Goal: Task Accomplishment & Management: Complete application form

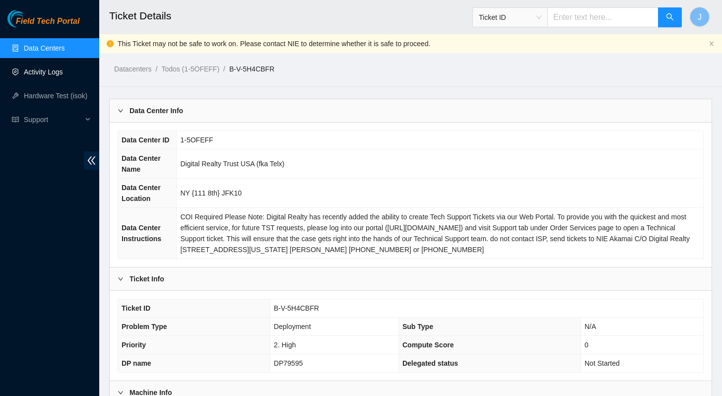
scroll to position [296, 0]
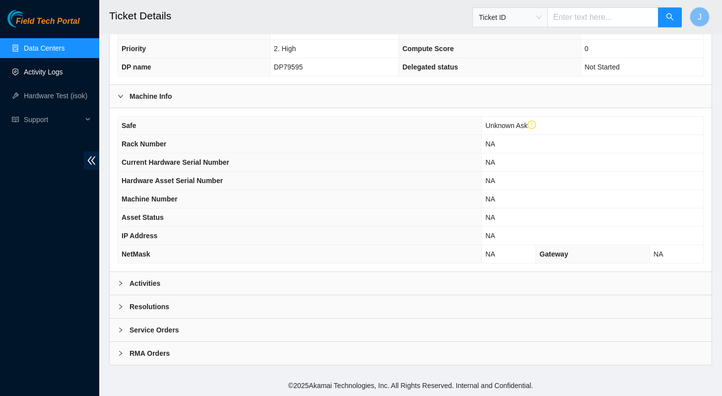
click at [53, 70] on link "Activity Logs" at bounding box center [43, 72] width 39 height 8
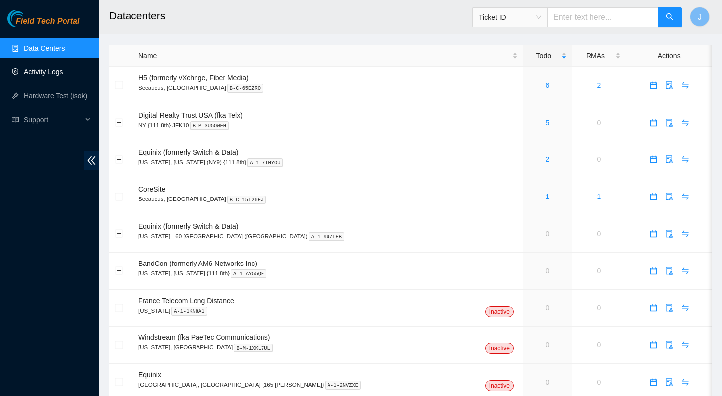
click at [36, 69] on link "Activity Logs" at bounding box center [43, 72] width 39 height 8
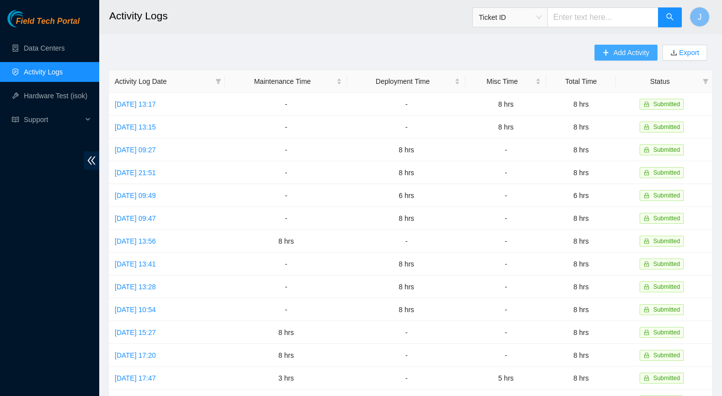
click at [635, 50] on span "Add Activity" at bounding box center [631, 52] width 36 height 11
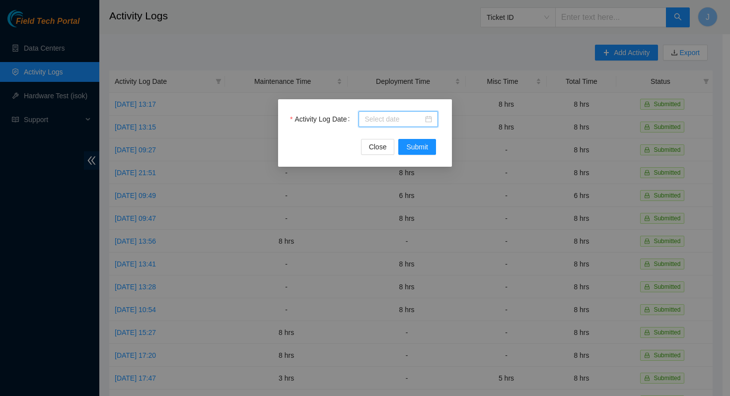
click at [397, 120] on input "Activity Log Date" at bounding box center [393, 119] width 59 height 11
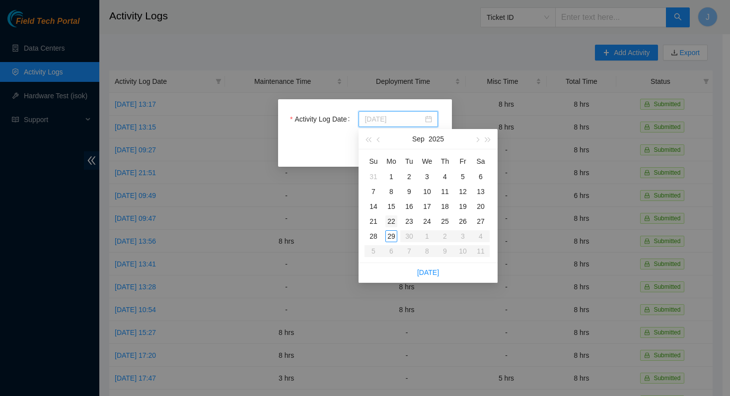
type input "[DATE]"
click at [392, 223] on div "22" at bounding box center [391, 221] width 12 height 12
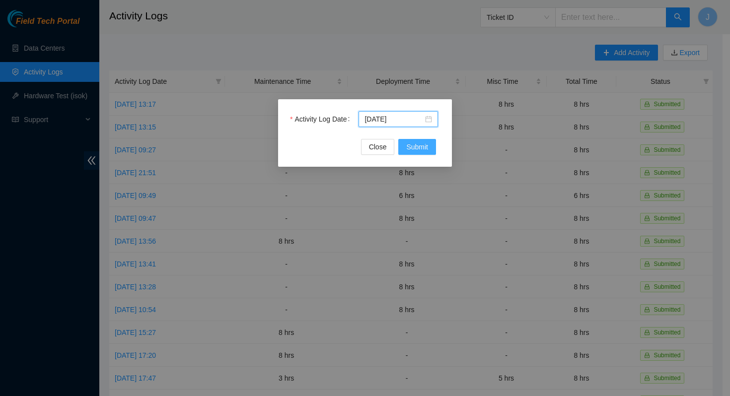
click at [428, 142] on button "Submit" at bounding box center [417, 147] width 38 height 16
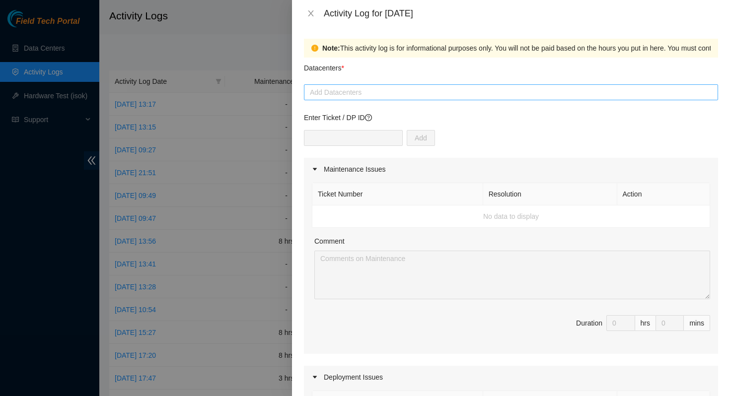
click at [463, 92] on div at bounding box center [510, 92] width 409 height 12
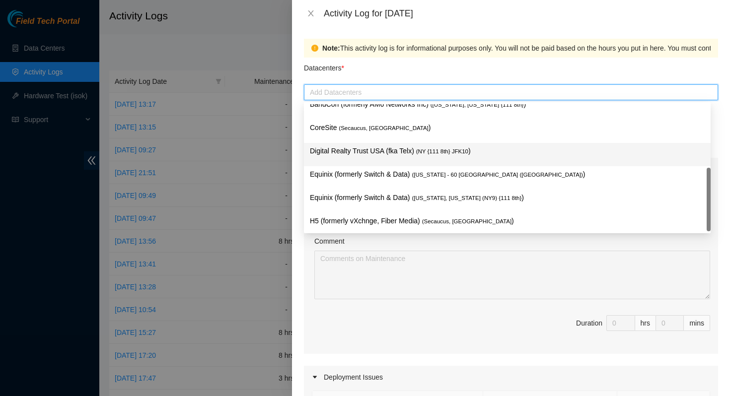
scroll to position [13, 0]
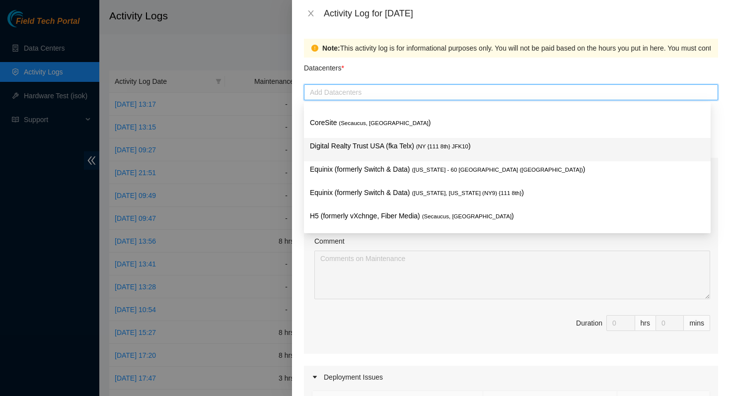
click at [449, 150] on p "Digital Realty Trust USA (fka Telx) ( NY {111 8th} JFK10 )" at bounding box center [507, 145] width 395 height 11
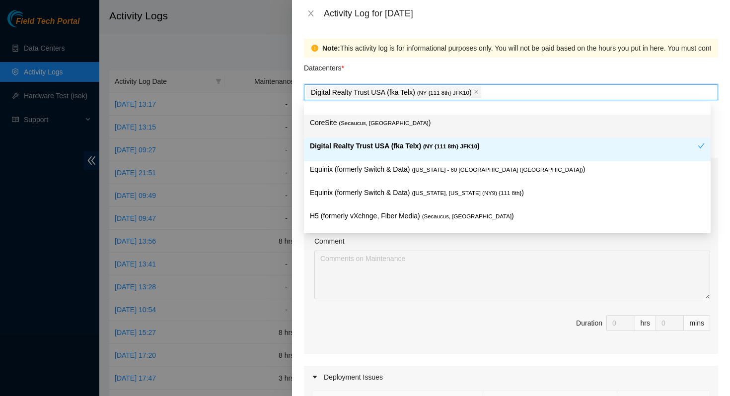
click at [480, 72] on div "Datacenters *" at bounding box center [511, 71] width 414 height 27
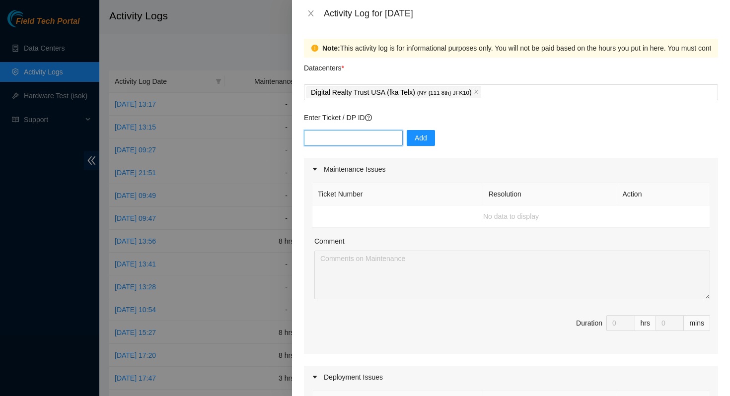
click at [367, 143] on input "text" at bounding box center [353, 138] width 99 height 16
paste input "B-W-166Q1BP"
type input "B-W-166Q1BP"
click at [419, 135] on button "Add" at bounding box center [420, 138] width 28 height 16
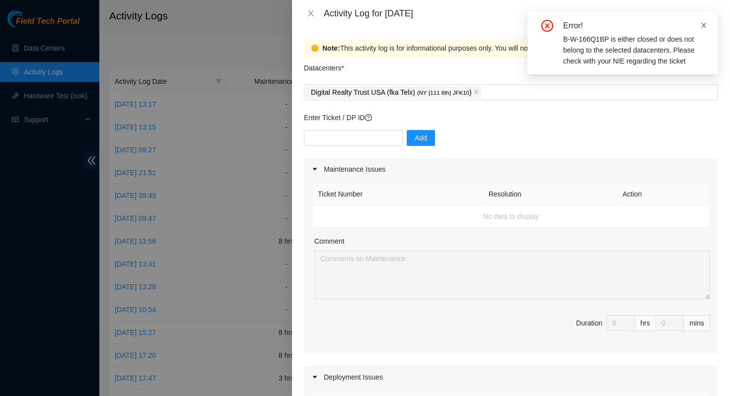
click at [705, 24] on icon "close" at bounding box center [703, 25] width 7 height 7
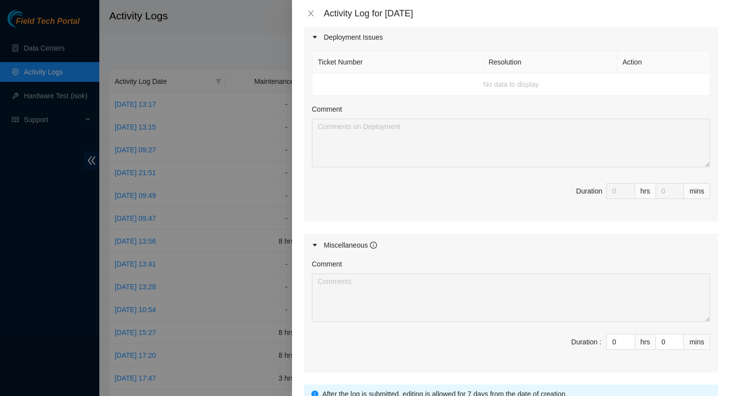
scroll to position [365, 0]
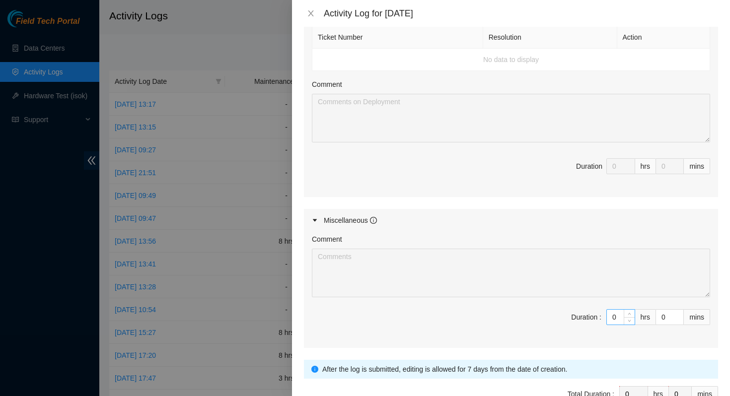
click at [608, 319] on input "0" at bounding box center [620, 317] width 28 height 15
type input "8"
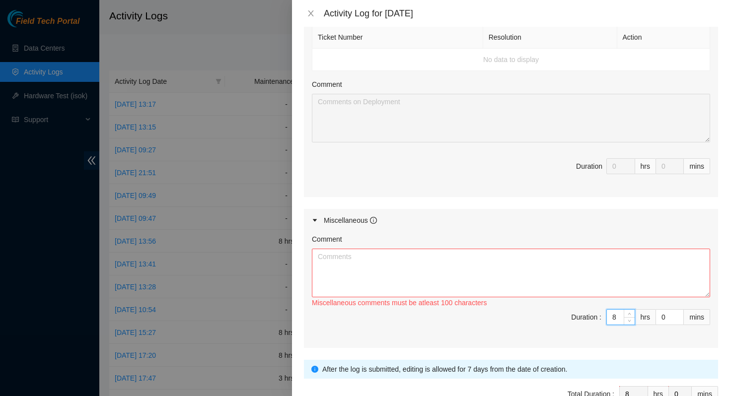
type input "8"
click at [473, 252] on textarea "Comment" at bounding box center [511, 273] width 398 height 49
paste textarea "B-W-166Q1BP"
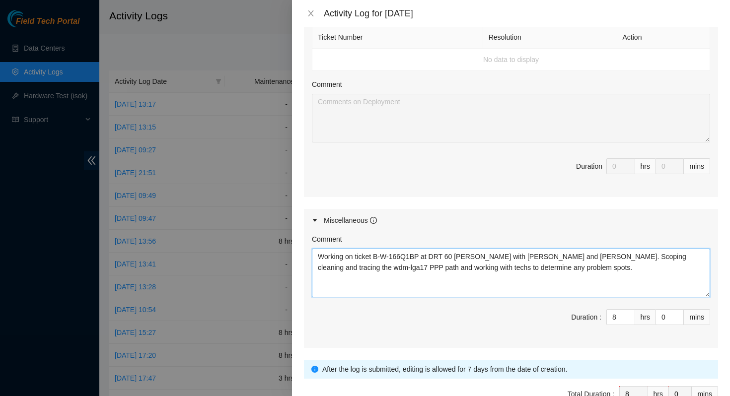
type textarea "Working on ticket B-W-166Q1BP at DRT 60 [PERSON_NAME] with [PERSON_NAME] and [P…"
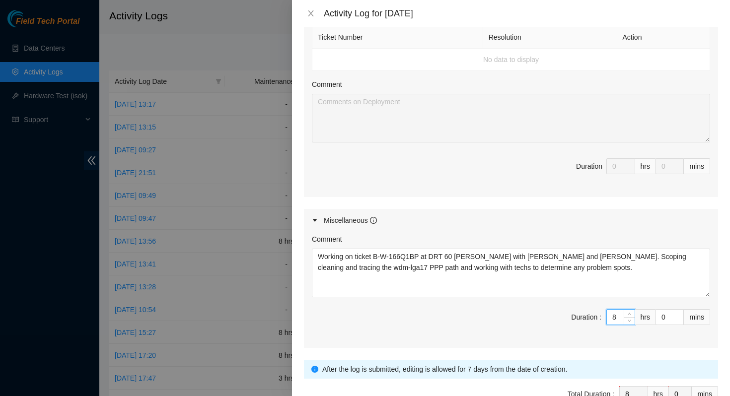
scroll to position [425, 0]
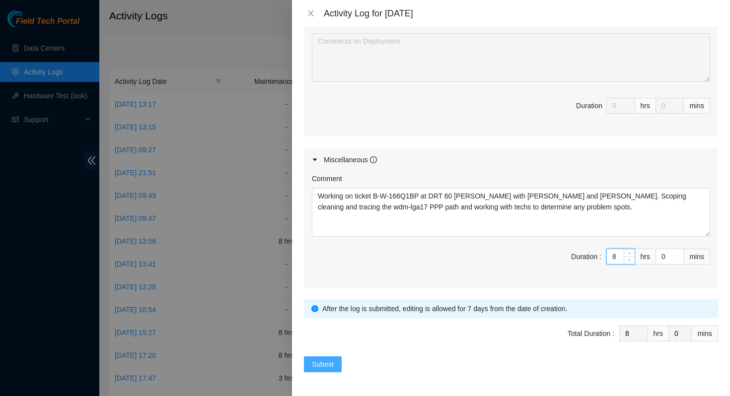
click at [329, 361] on span "Submit" at bounding box center [323, 364] width 22 height 11
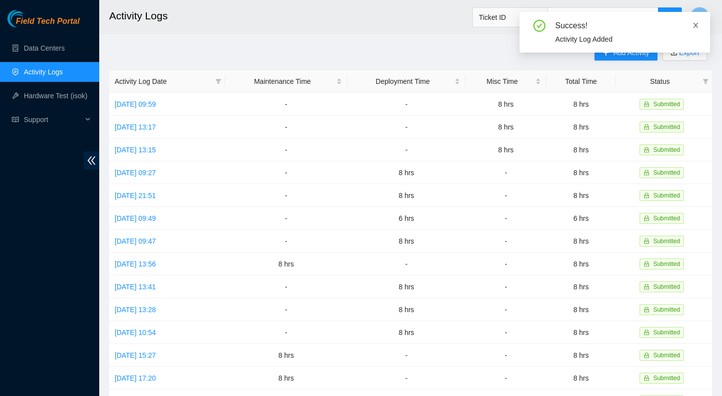
click at [694, 25] on icon "close" at bounding box center [695, 25] width 7 height 7
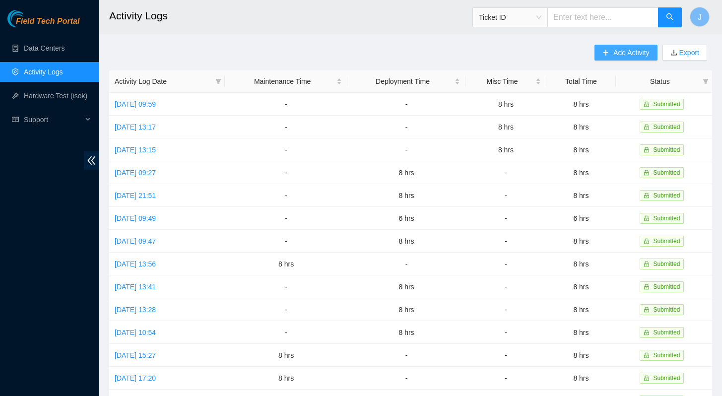
click at [607, 48] on button "Add Activity" at bounding box center [626, 53] width 63 height 16
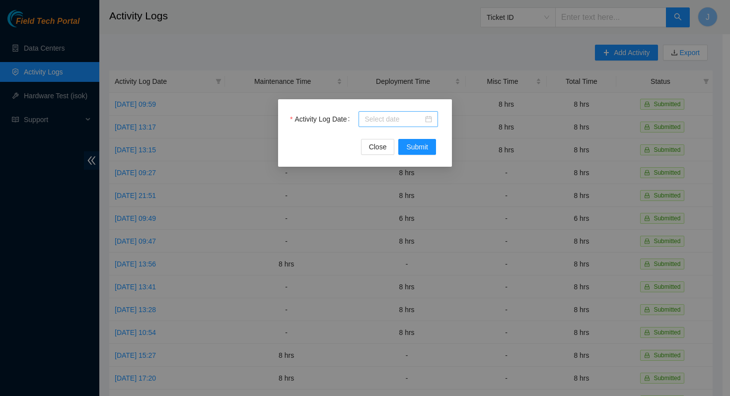
click at [379, 113] on div at bounding box center [397, 119] width 79 height 16
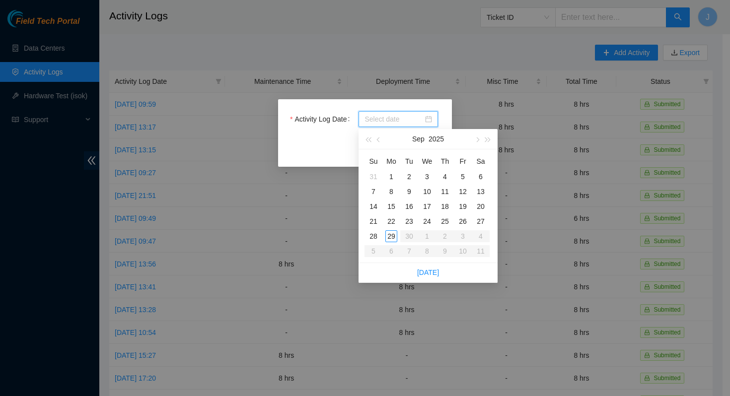
click at [379, 119] on input "Activity Log Date" at bounding box center [393, 119] width 59 height 11
type input "[DATE]"
click at [428, 221] on div "24" at bounding box center [427, 221] width 12 height 12
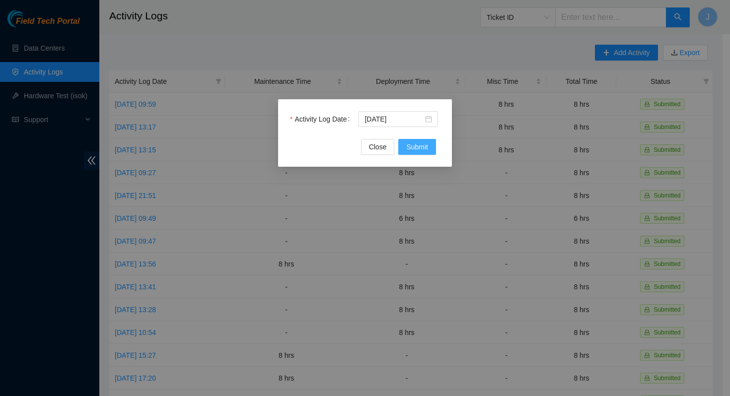
click at [419, 148] on span "Submit" at bounding box center [417, 146] width 22 height 11
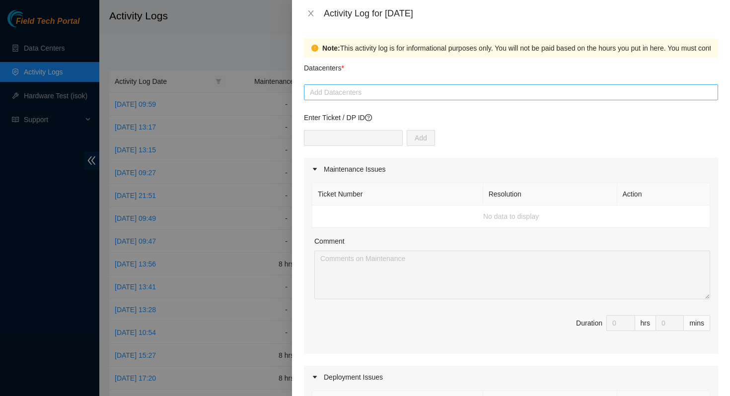
click at [401, 97] on div at bounding box center [510, 92] width 409 height 12
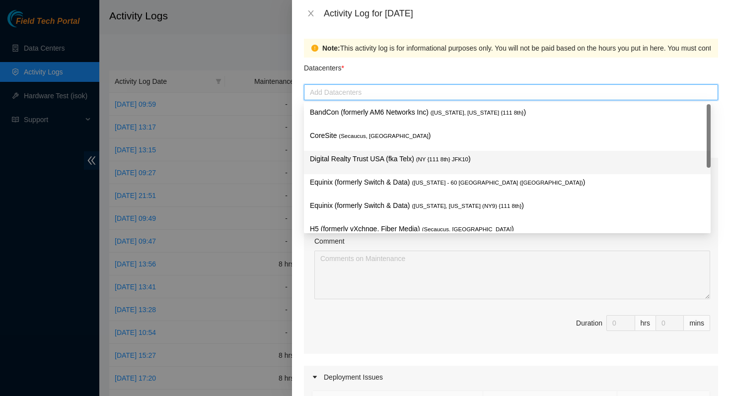
click at [388, 160] on p "Digital Realty Trust USA (fka Telx) ( NY {111 8th} JFK10 )" at bounding box center [507, 158] width 395 height 11
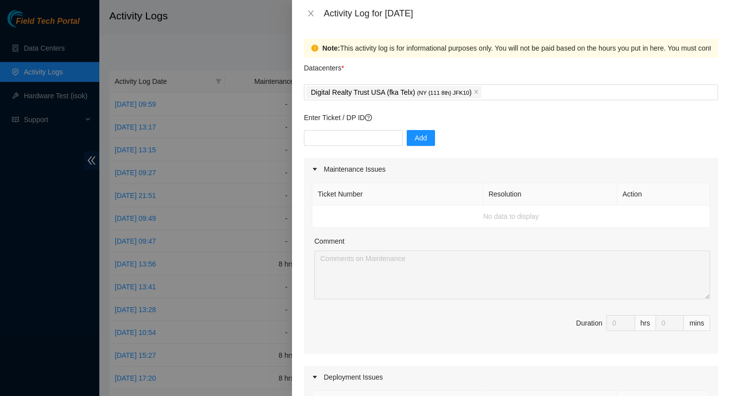
click at [455, 74] on div "Datacenters *" at bounding box center [511, 71] width 414 height 27
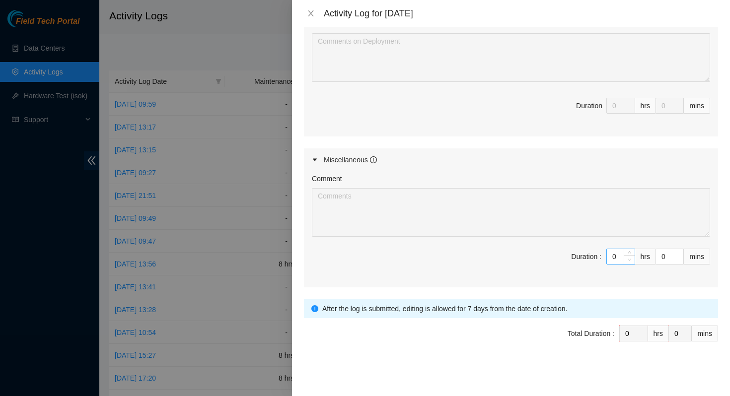
click at [623, 259] on span "Decrease Value" at bounding box center [628, 259] width 11 height 9
click at [612, 258] on input "0" at bounding box center [620, 256] width 28 height 15
type input "8"
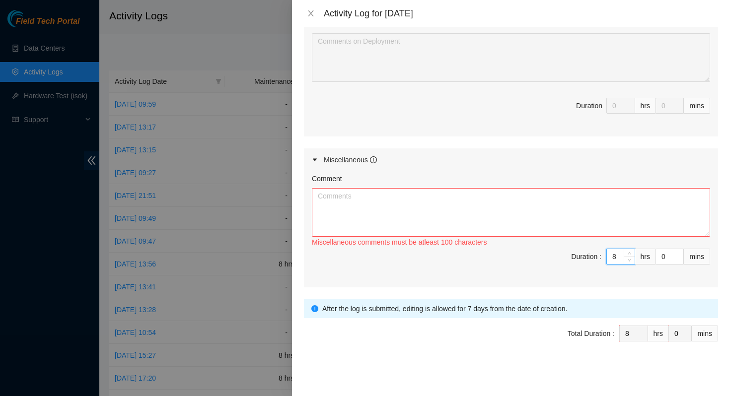
type input "8"
click at [448, 219] on textarea "Comment" at bounding box center [511, 212] width 398 height 49
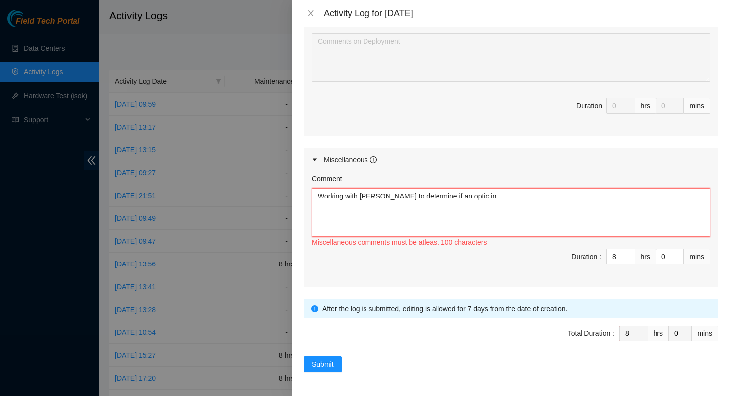
click at [441, 197] on textarea "Working with [PERSON_NAME] to determine if an optic in" at bounding box center [511, 212] width 398 height 49
paste textarea "SN: 1W1CYAA7510C3"
click at [468, 197] on textarea "Working with [PERSON_NAME] to determine if the optic SN: 1W1CYAA7510C3" at bounding box center [511, 212] width 398 height 49
click at [585, 197] on textarea "Working with [DEMOGRAPHIC_DATA] to determine if the optic with SN: 1W1CYAA7510C3" at bounding box center [511, 212] width 398 height 49
paste textarea "r02.lga01.icn"
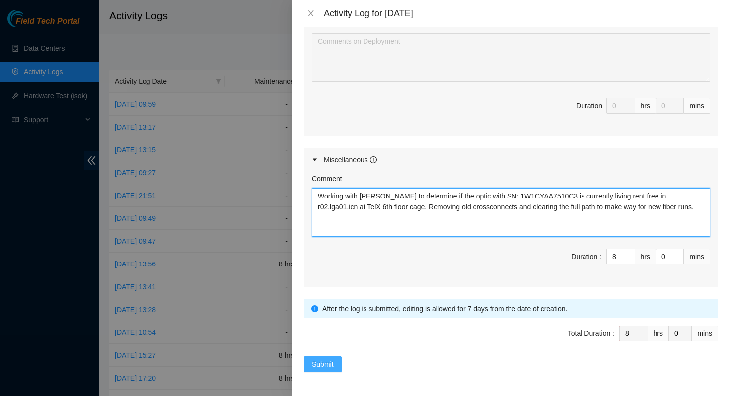
type textarea "Working with [PERSON_NAME] to determine if the optic with SN: 1W1CYAA7510C3 is …"
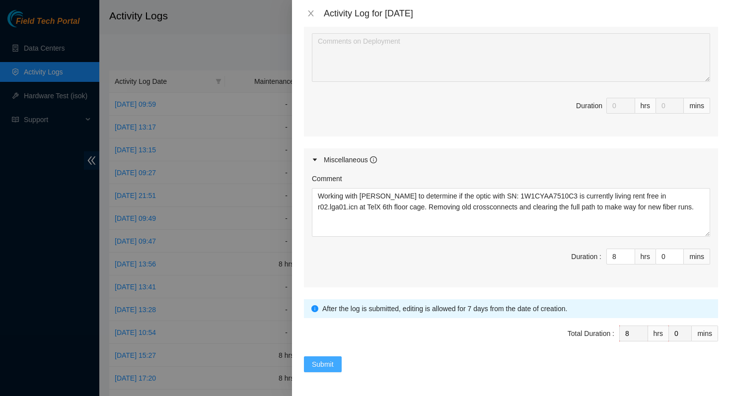
click at [325, 363] on span "Submit" at bounding box center [323, 364] width 22 height 11
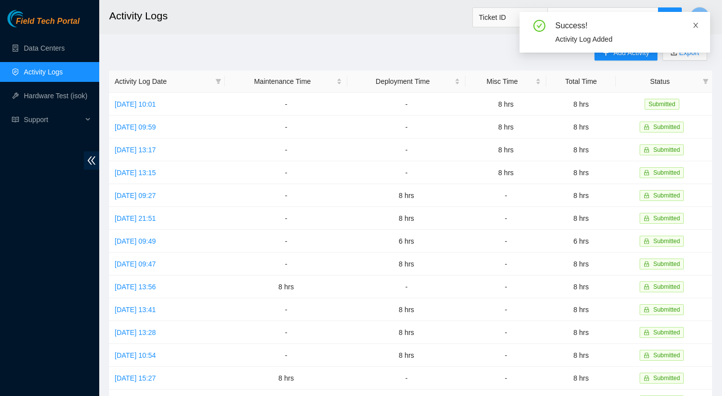
click at [696, 21] on span at bounding box center [695, 25] width 7 height 8
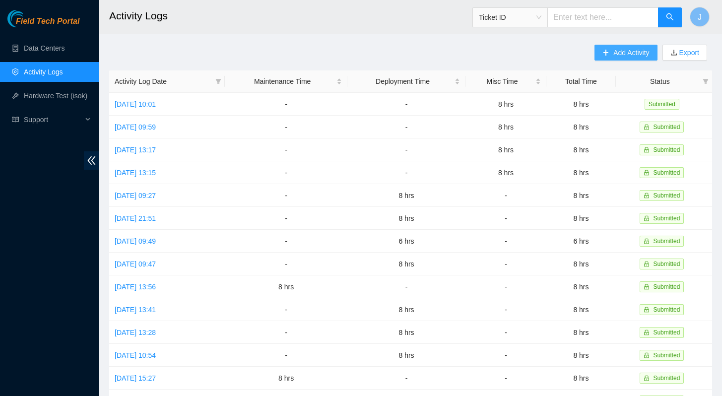
click at [613, 51] on span "Add Activity" at bounding box center [631, 52] width 36 height 11
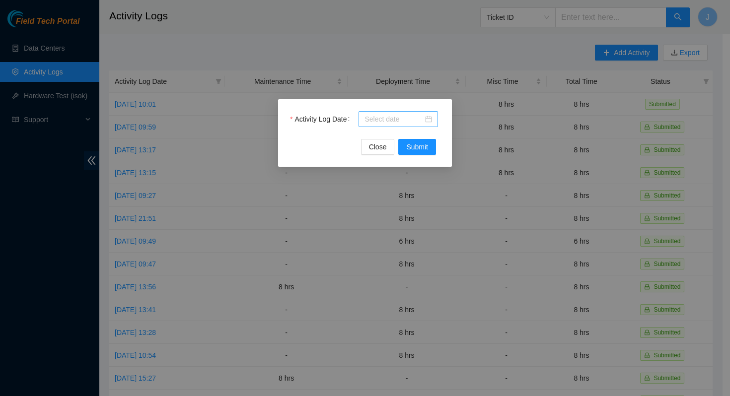
click at [415, 123] on input "Activity Log Date" at bounding box center [393, 119] width 59 height 11
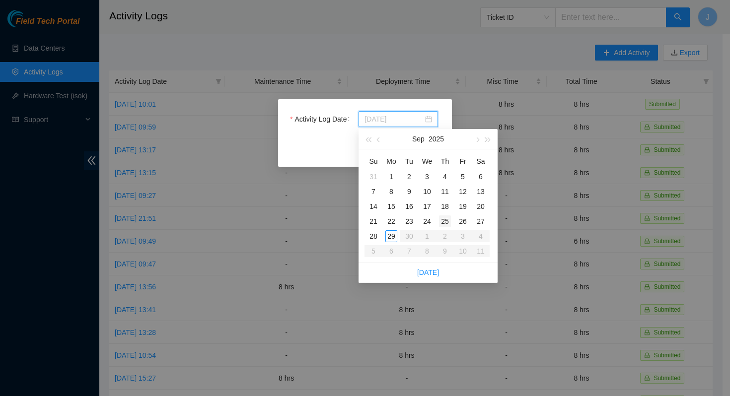
type input "[DATE]"
click at [446, 220] on div "25" at bounding box center [445, 221] width 12 height 12
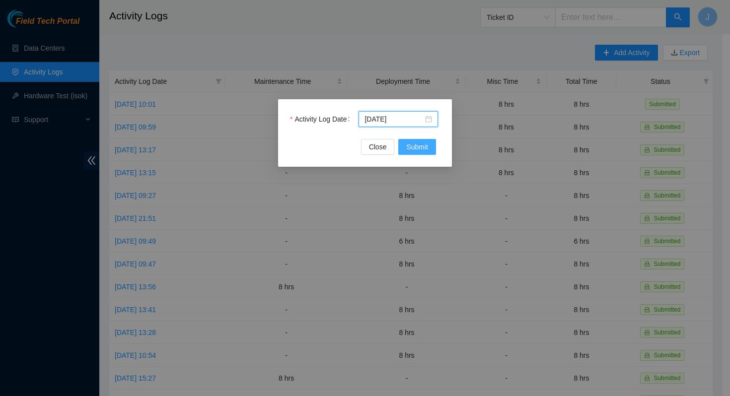
click at [423, 151] on span "Submit" at bounding box center [417, 146] width 22 height 11
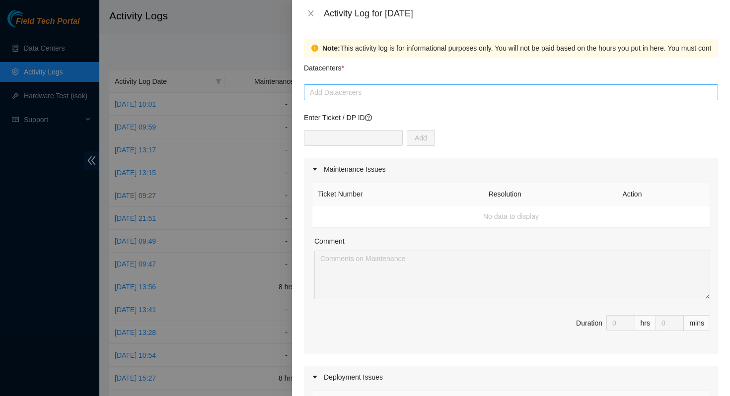
click at [373, 99] on div "Add Datacenters" at bounding box center [511, 92] width 414 height 16
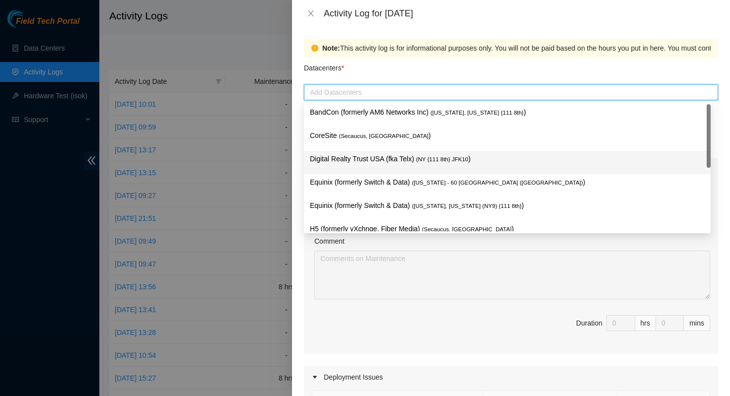
click at [369, 151] on div "Digital Realty Trust USA (fka Telx) ( NY {111 8th} JFK10 )" at bounding box center [507, 162] width 406 height 23
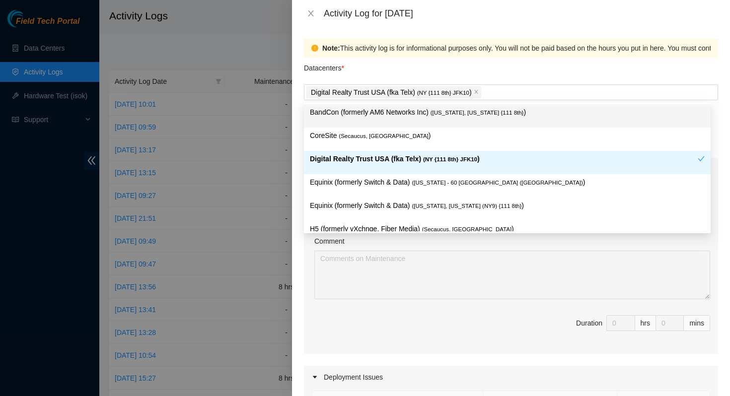
click at [369, 70] on div "Datacenters *" at bounding box center [511, 71] width 414 height 27
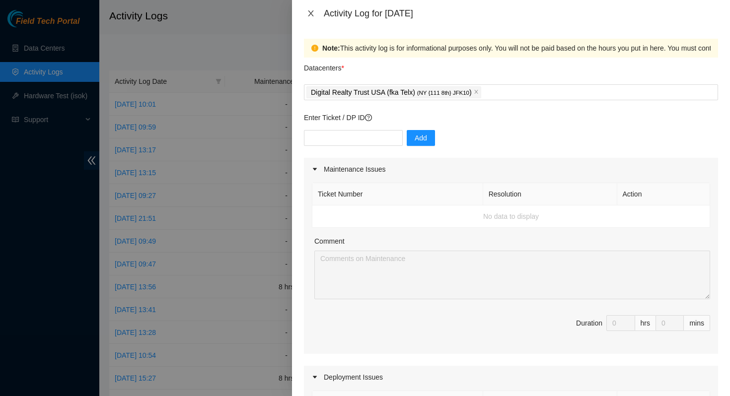
click at [310, 14] on icon "close" at bounding box center [311, 13] width 8 height 8
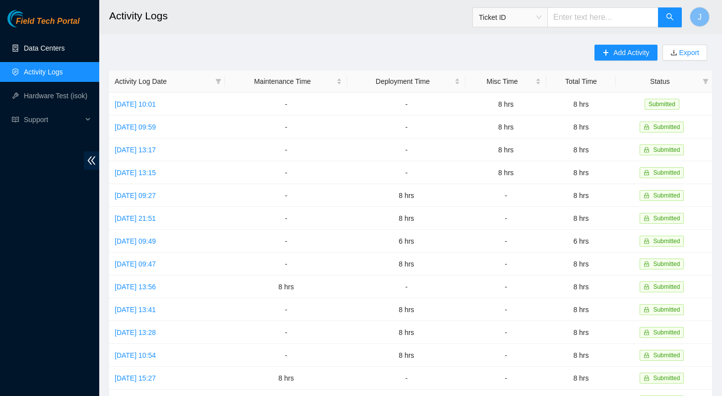
click at [50, 49] on link "Data Centers" at bounding box center [44, 48] width 41 height 8
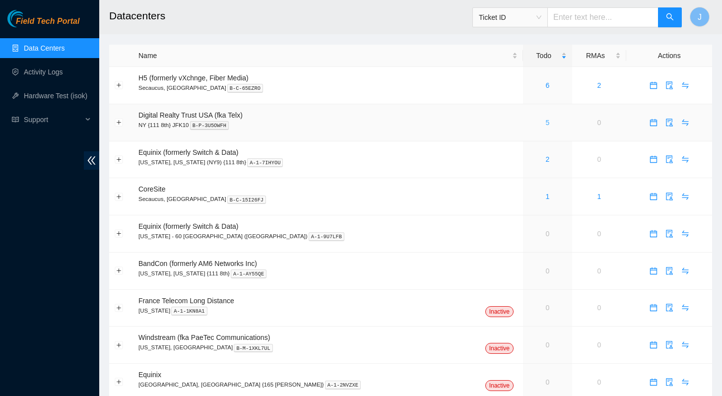
click at [545, 122] on link "5" at bounding box center [547, 123] width 4 height 8
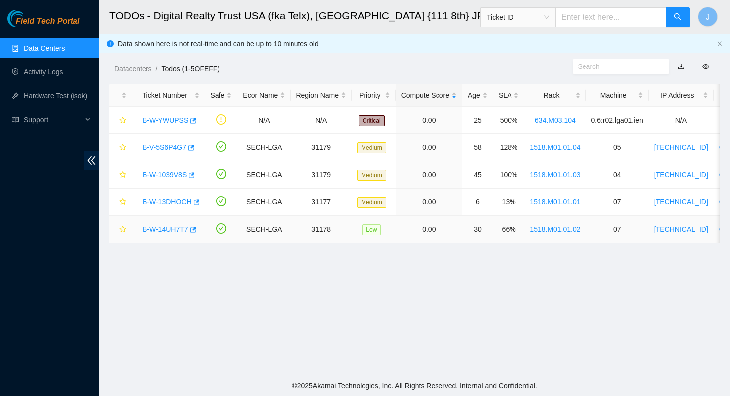
click at [169, 227] on link "B-W-14UH7T7" at bounding box center [165, 229] width 46 height 8
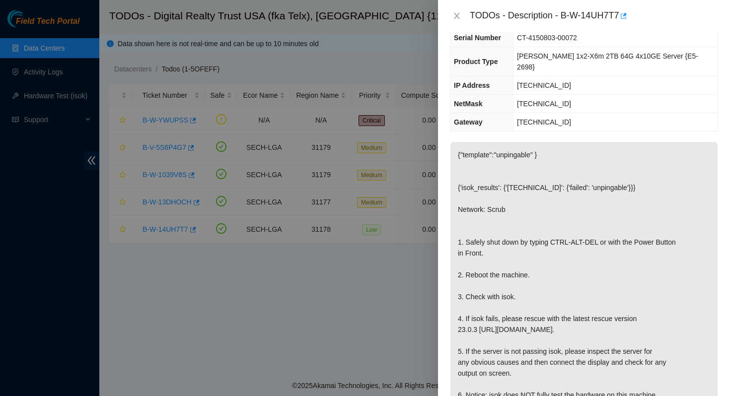
scroll to position [62, 0]
drag, startPoint x: 142, startPoint y: 289, endPoint x: 311, endPoint y: 285, distance: 168.3
click at [311, 285] on div at bounding box center [365, 198] width 730 height 396
click at [457, 15] on icon "close" at bounding box center [456, 16] width 5 height 6
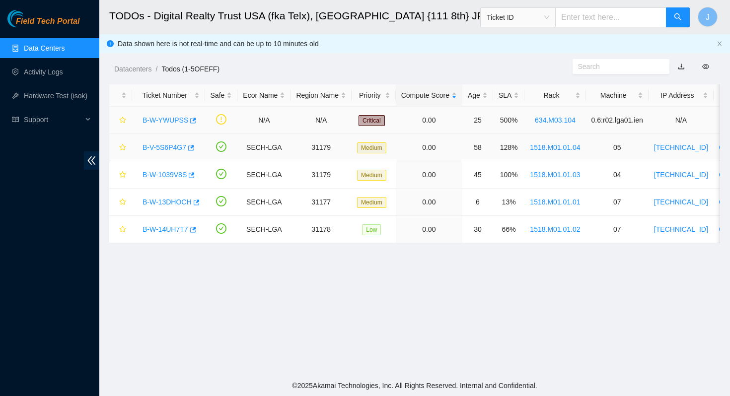
scroll to position [83, 0]
drag, startPoint x: 138, startPoint y: 121, endPoint x: 186, endPoint y: 124, distance: 48.2
click at [186, 124] on div "B-W-YWUPSS" at bounding box center [168, 120] width 62 height 16
copy link "B-W-YWUPSS"
click at [172, 118] on link "B-W-YWUPSS" at bounding box center [165, 120] width 46 height 8
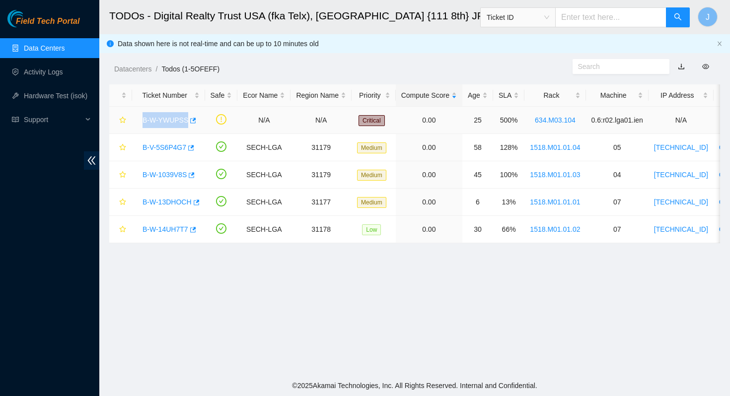
scroll to position [62, 0]
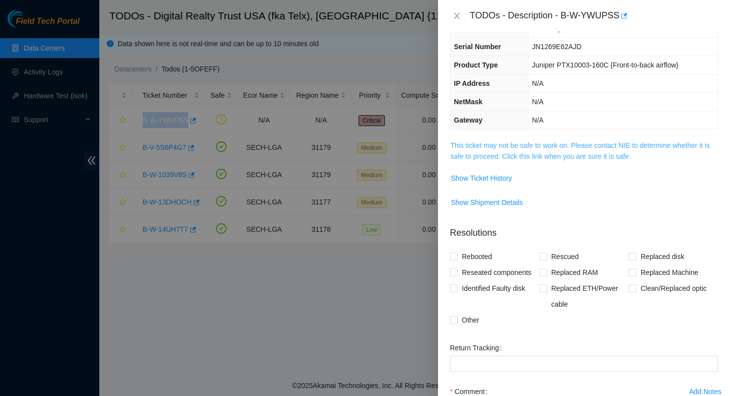
click at [607, 146] on link "This ticket may not be safe to work on. Please contact NIE to determine whether…" at bounding box center [579, 150] width 259 height 19
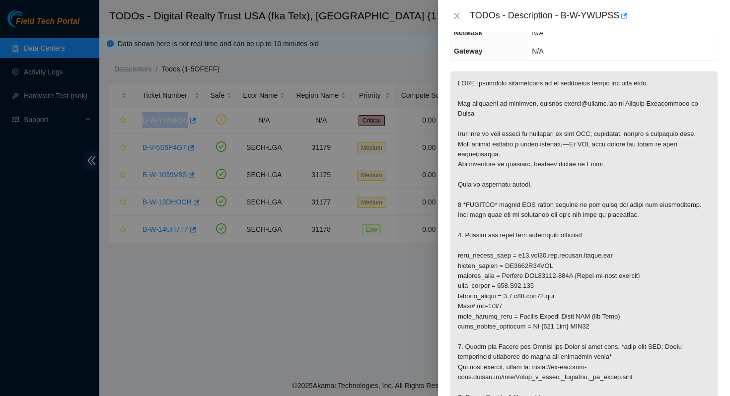
scroll to position [0, 0]
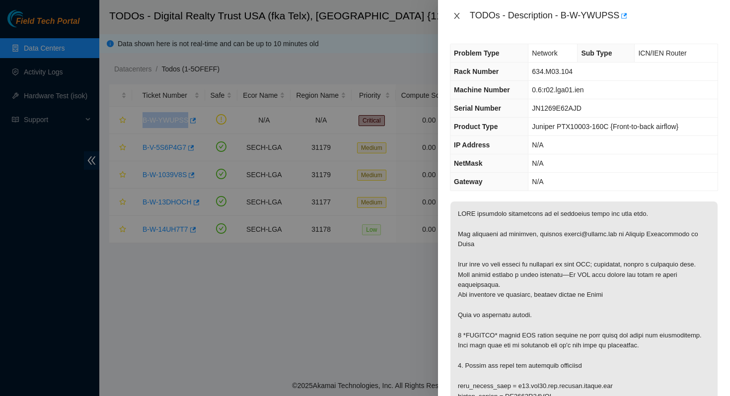
click at [454, 13] on icon "close" at bounding box center [457, 16] width 8 height 8
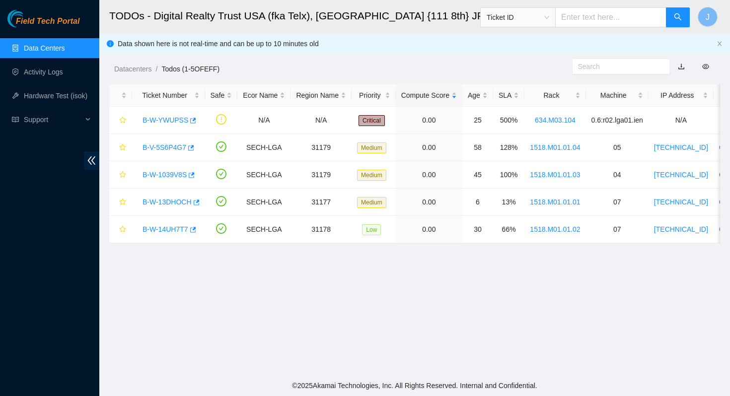
click at [290, 293] on main "TODOs - Digital Realty Trust USA (fka Telx), [GEOGRAPHIC_DATA] {111 8th} JFK10 …" at bounding box center [414, 187] width 630 height 375
click at [168, 120] on link "B-W-YWUPSS" at bounding box center [165, 120] width 46 height 8
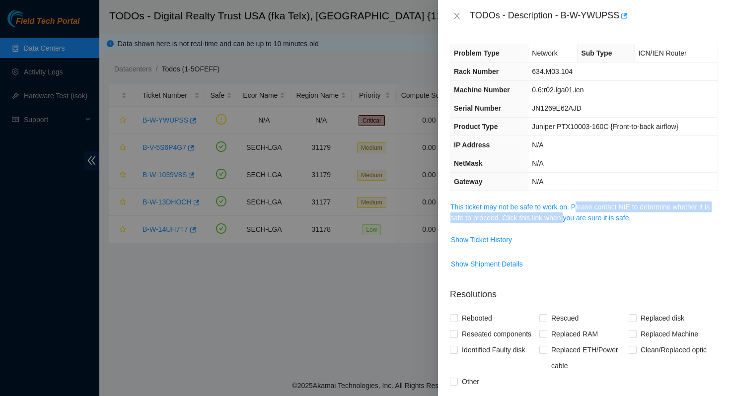
click at [581, 212] on span "This ticket may not be safe to work on. Please contact NIE to determine whether…" at bounding box center [583, 213] width 267 height 22
click at [582, 210] on link "This ticket may not be safe to work on. Please contact NIE to determine whether…" at bounding box center [579, 212] width 259 height 19
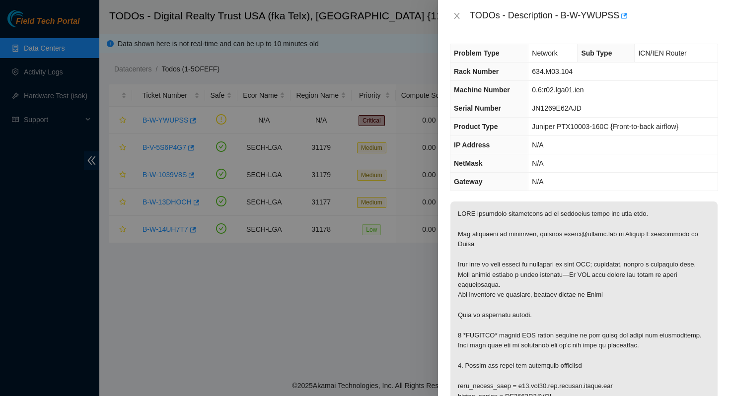
click at [656, 53] on span "ICN/IEN Router" at bounding box center [662, 53] width 48 height 8
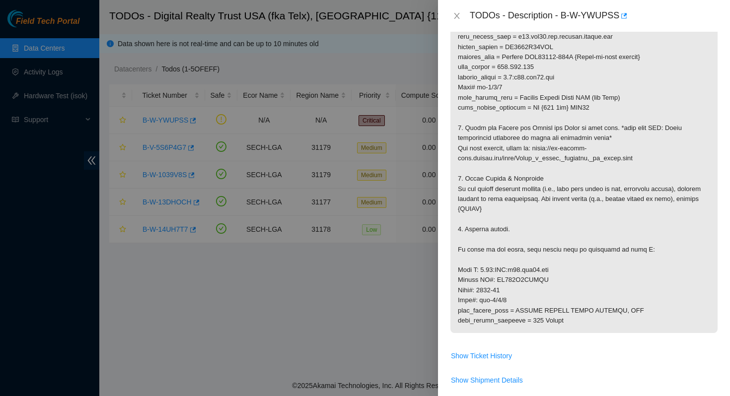
scroll to position [359, 0]
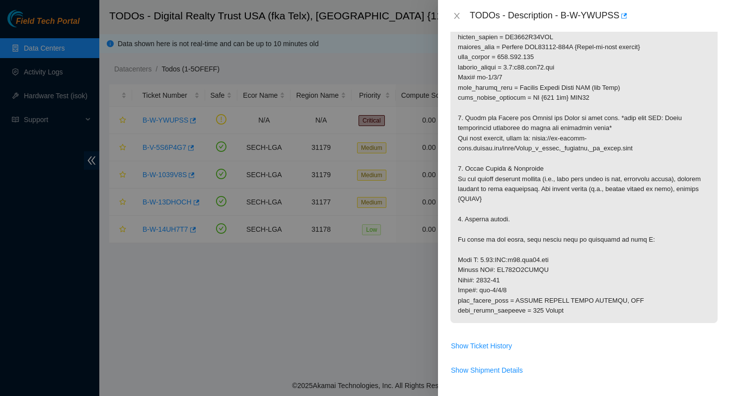
click at [61, 72] on div at bounding box center [365, 198] width 730 height 396
click at [455, 15] on icon "close" at bounding box center [457, 16] width 8 height 8
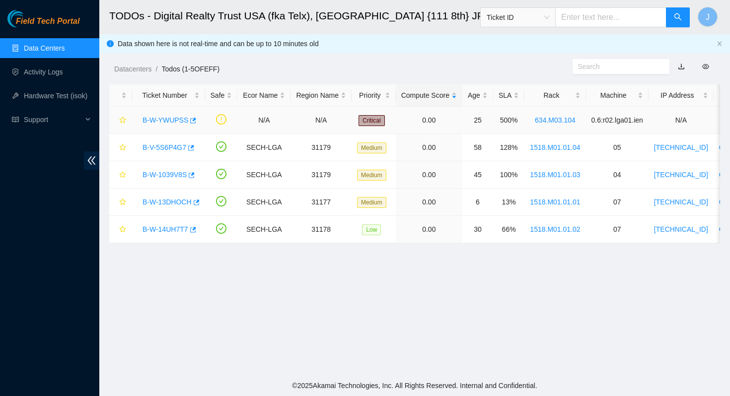
scroll to position [202, 0]
click at [37, 73] on link "Activity Logs" at bounding box center [43, 72] width 39 height 8
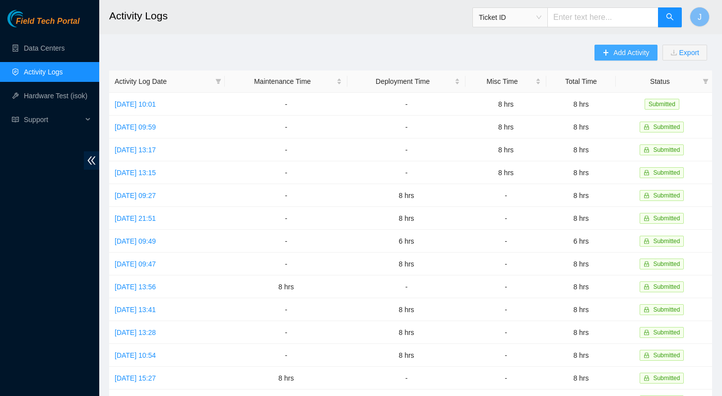
click at [616, 53] on span "Add Activity" at bounding box center [631, 52] width 36 height 11
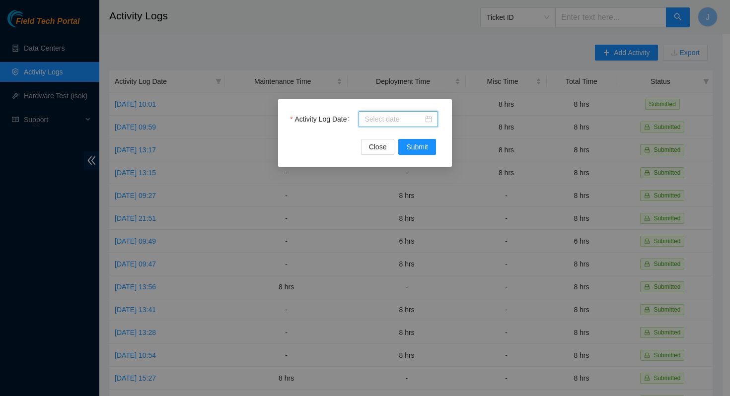
click at [393, 123] on input "Activity Log Date" at bounding box center [393, 119] width 59 height 11
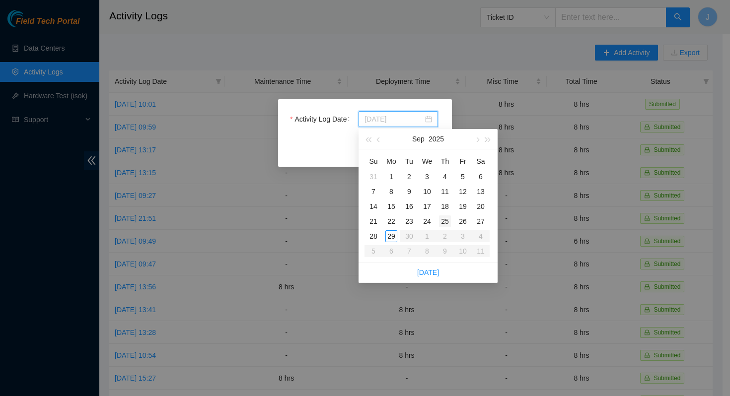
click at [447, 223] on div "25" at bounding box center [445, 221] width 12 height 12
type input "[DATE]"
click at [444, 222] on div "25" at bounding box center [445, 221] width 12 height 12
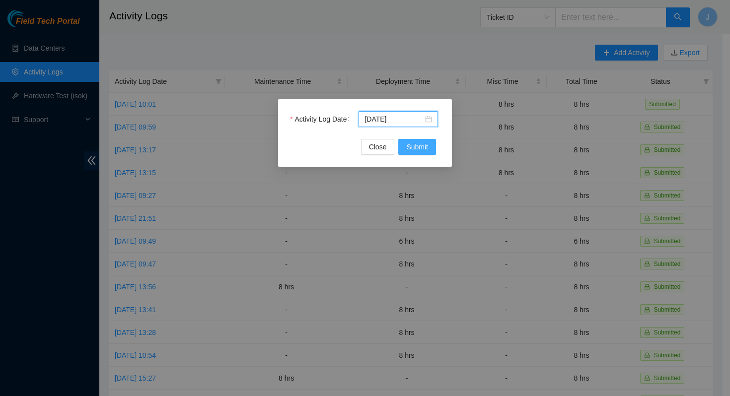
click at [423, 148] on span "Submit" at bounding box center [417, 146] width 22 height 11
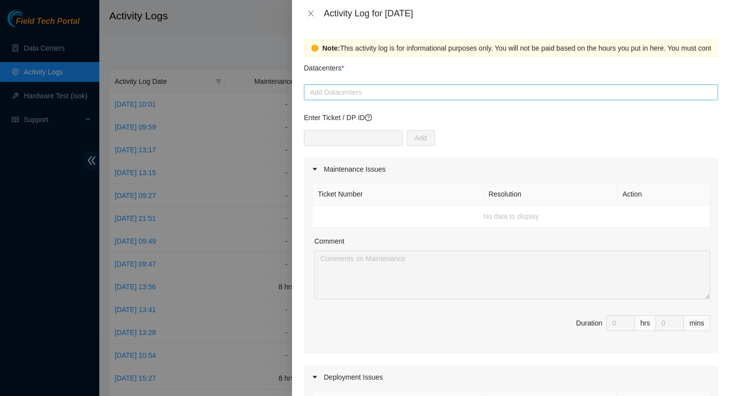
click at [441, 98] on div "Add Datacenters" at bounding box center [511, 92] width 414 height 16
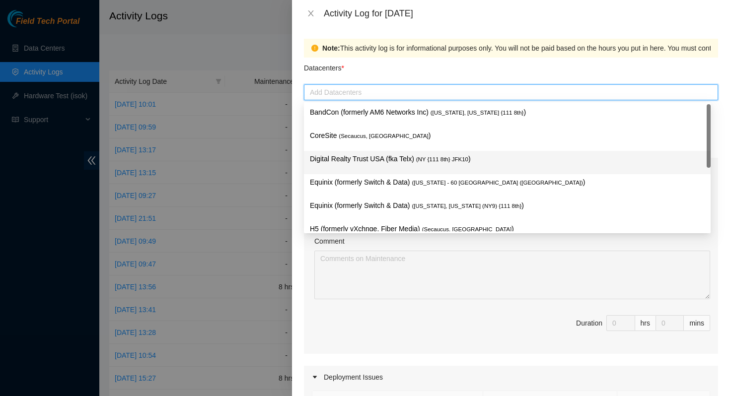
click at [425, 157] on span "( NY {111 8th} JFK10" at bounding box center [442, 159] width 52 height 6
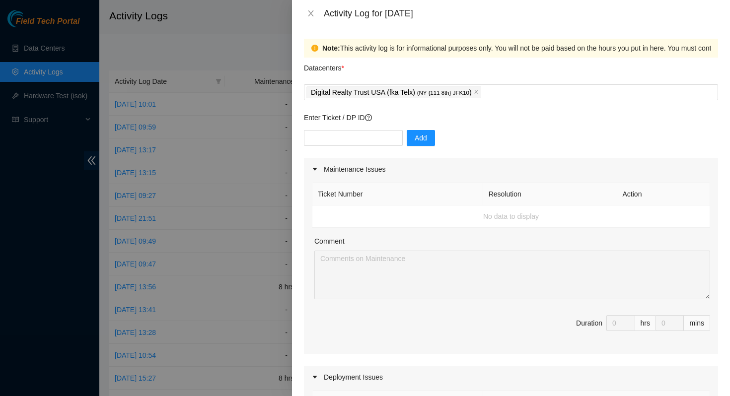
click at [441, 67] on div "Datacenters *" at bounding box center [511, 71] width 414 height 27
click at [347, 137] on input "text" at bounding box center [353, 138] width 99 height 16
paste input "B-W-YWUPSS"
type input "B-W-YWUPSS"
click at [417, 139] on button "Add" at bounding box center [420, 138] width 28 height 16
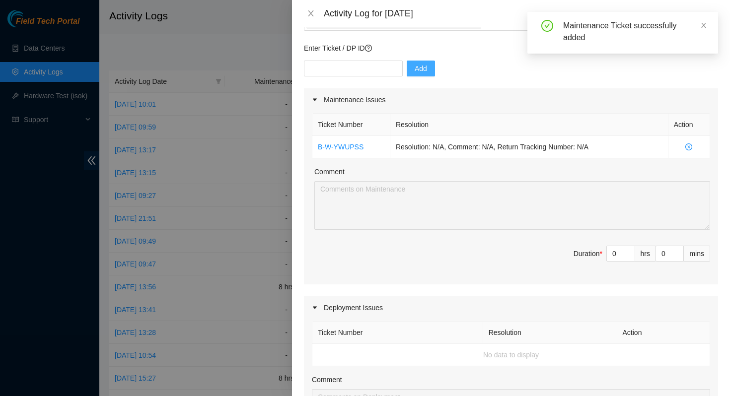
scroll to position [53, 0]
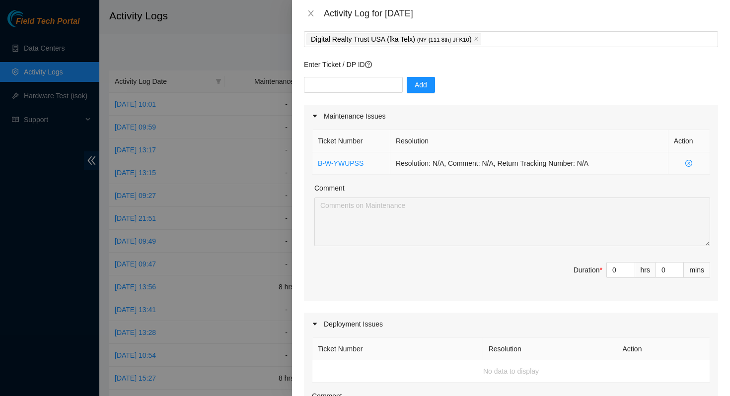
click at [685, 164] on icon "close-circle" at bounding box center [688, 163] width 7 height 7
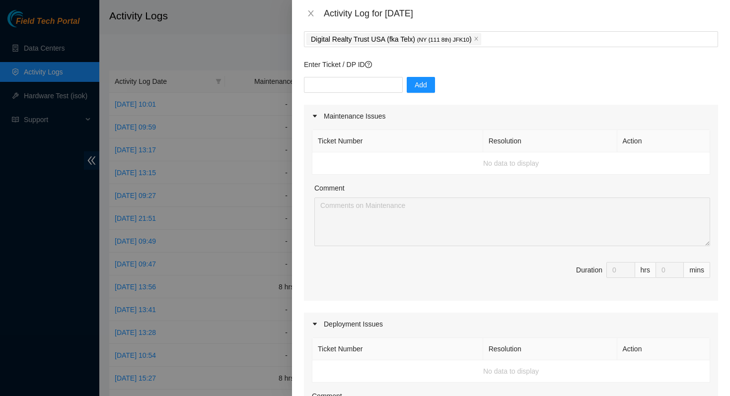
scroll to position [0, 0]
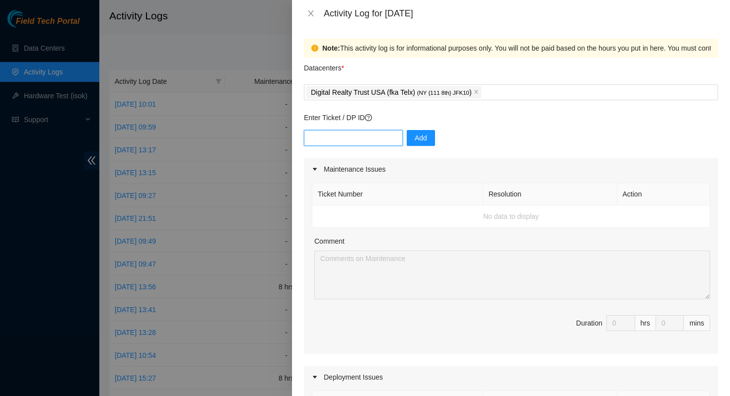
click at [346, 139] on input "text" at bounding box center [353, 138] width 99 height 16
paste input "DP79595"
type input "DP79595"
click at [420, 139] on button "Add" at bounding box center [420, 138] width 28 height 16
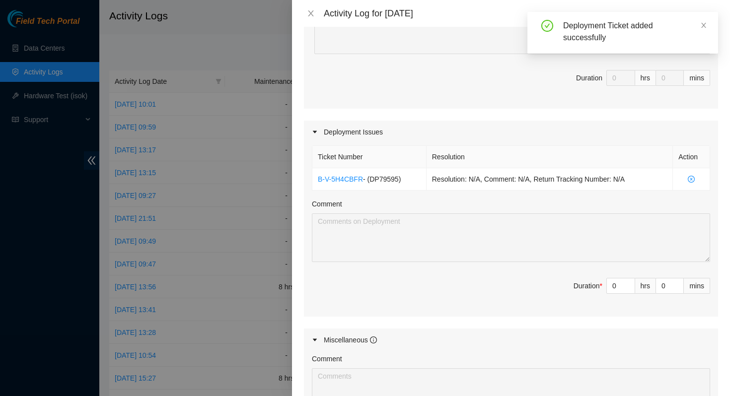
scroll to position [292, 0]
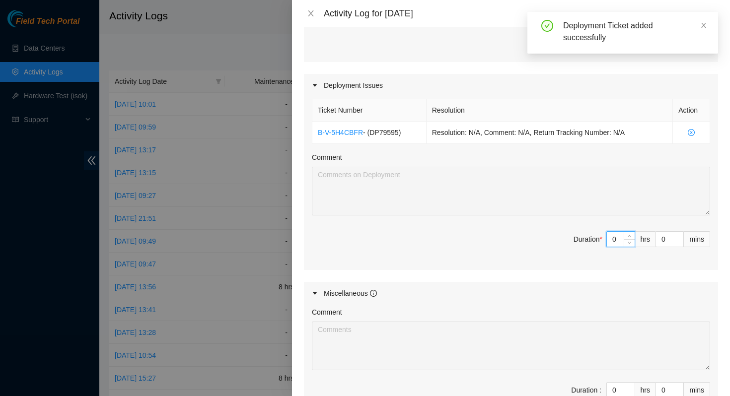
click at [609, 239] on input "0" at bounding box center [620, 239] width 28 height 15
type input "8"
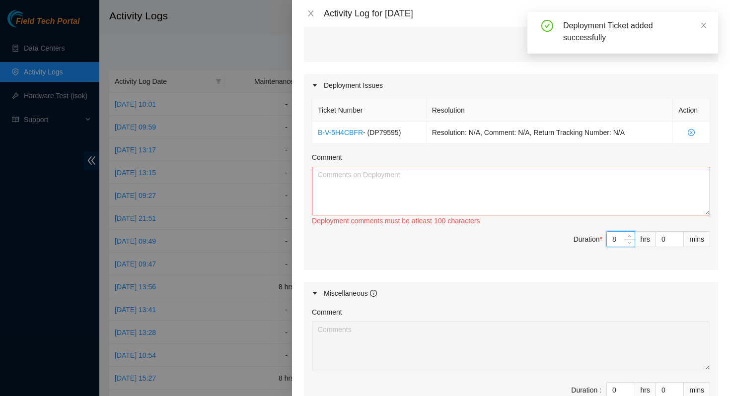
type input "8"
click at [459, 193] on textarea "Comment" at bounding box center [511, 191] width 398 height 49
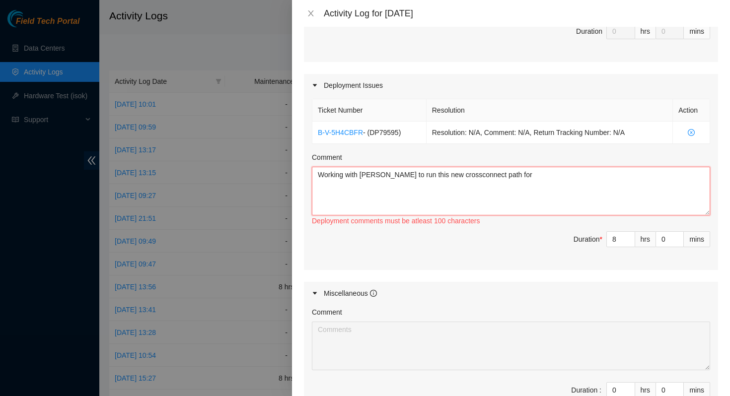
paste textarea "r01.lga01.icn"
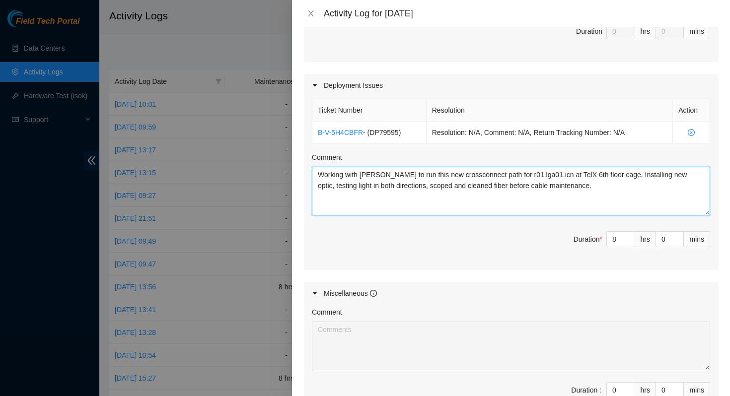
scroll to position [425, 0]
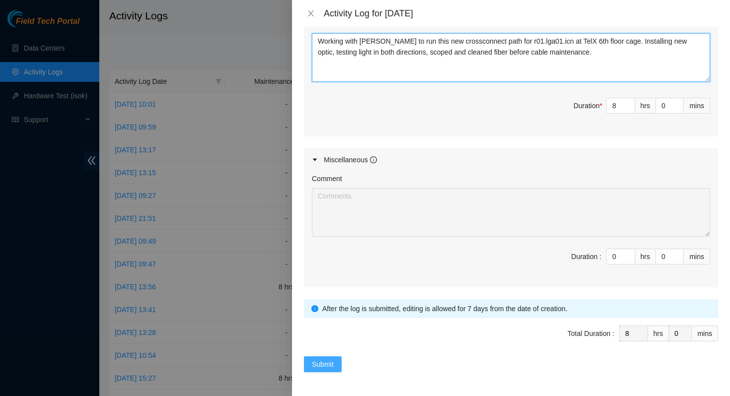
type textarea "Working with [PERSON_NAME] to run this new crossconnect path for r01.lga01.icn …"
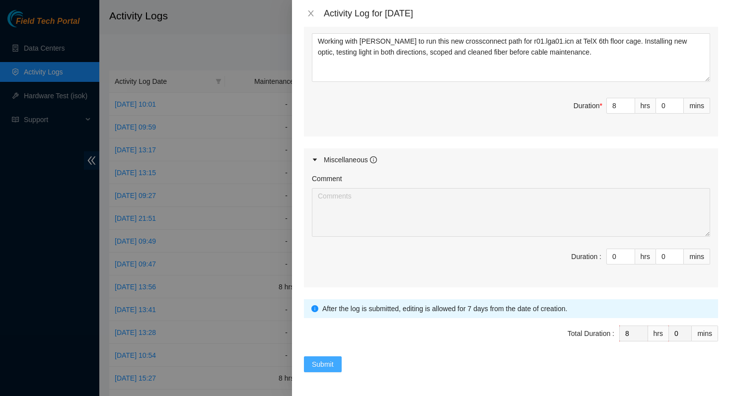
click at [322, 363] on span "Submit" at bounding box center [323, 364] width 22 height 11
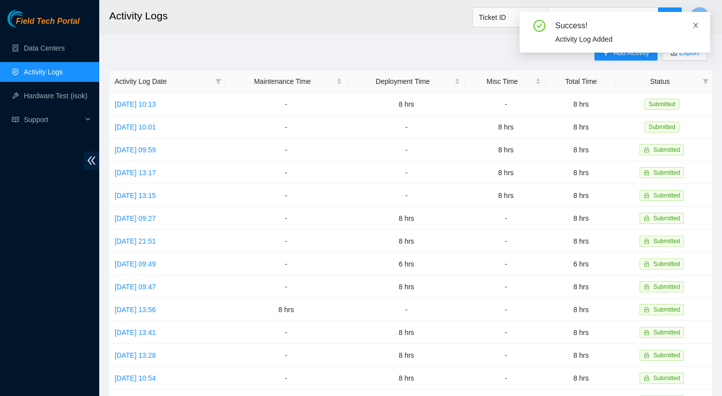
click at [696, 23] on icon "close" at bounding box center [695, 25] width 7 height 7
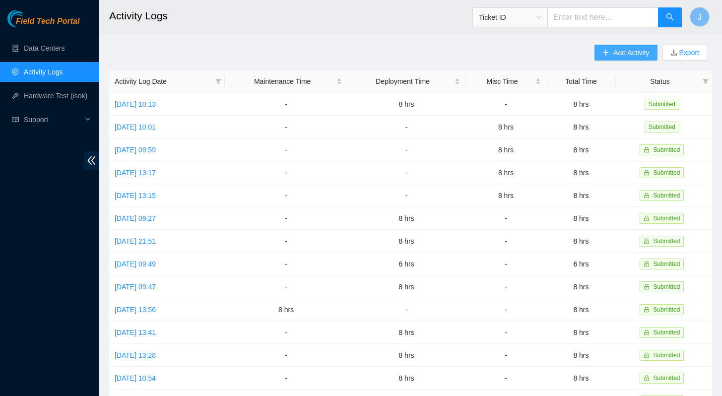
click at [621, 50] on span "Add Activity" at bounding box center [631, 52] width 36 height 11
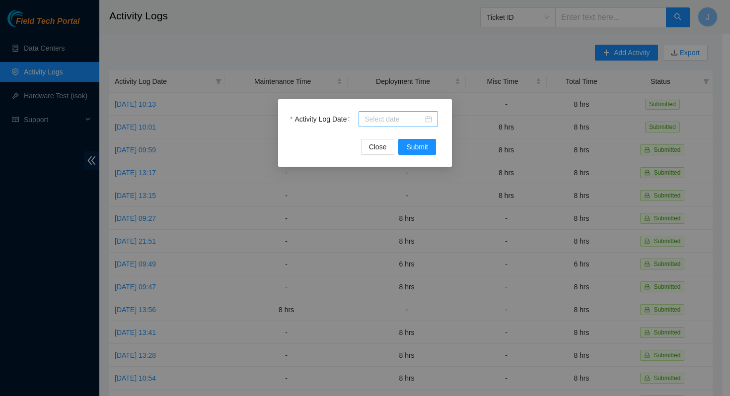
click at [414, 124] on input "Activity Log Date" at bounding box center [393, 119] width 59 height 11
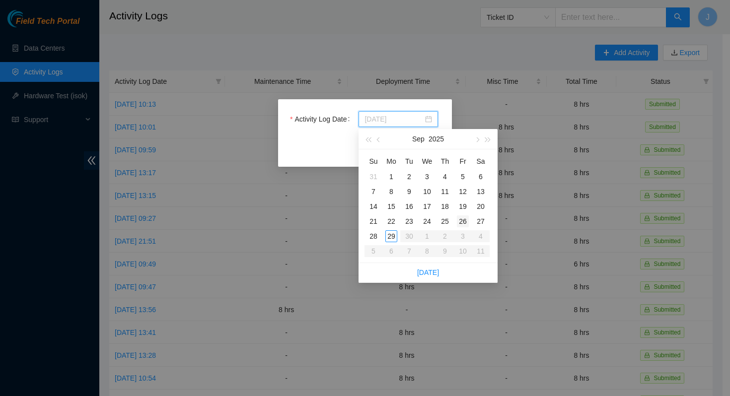
type input "[DATE]"
click at [464, 223] on div "26" at bounding box center [463, 221] width 12 height 12
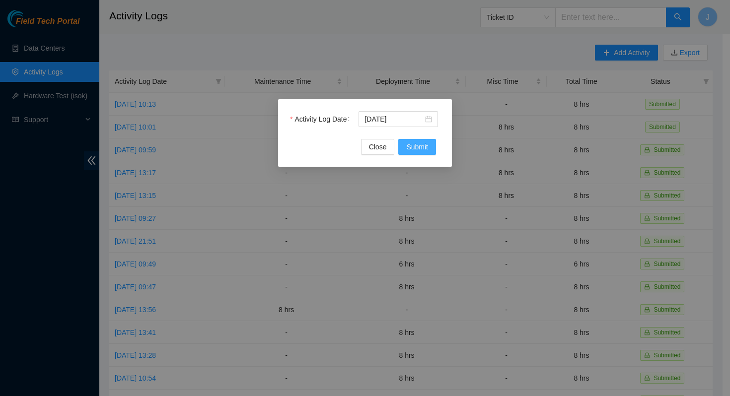
click at [418, 148] on span "Submit" at bounding box center [417, 146] width 22 height 11
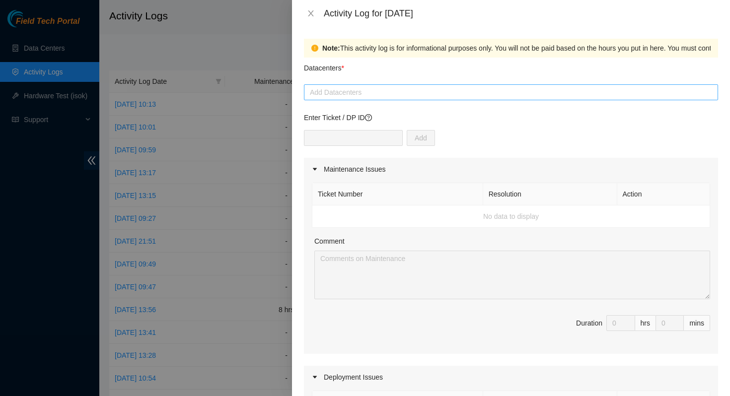
click at [407, 92] on div at bounding box center [510, 92] width 409 height 12
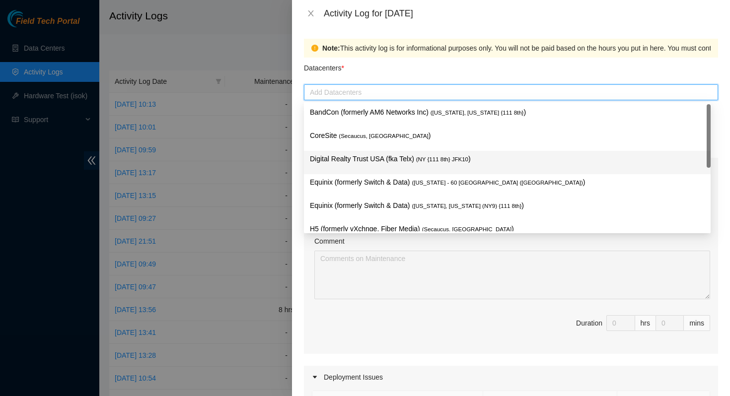
click at [393, 156] on p "Digital Realty Trust USA (fka Telx) ( NY {111 8th} JFK10 )" at bounding box center [507, 158] width 395 height 11
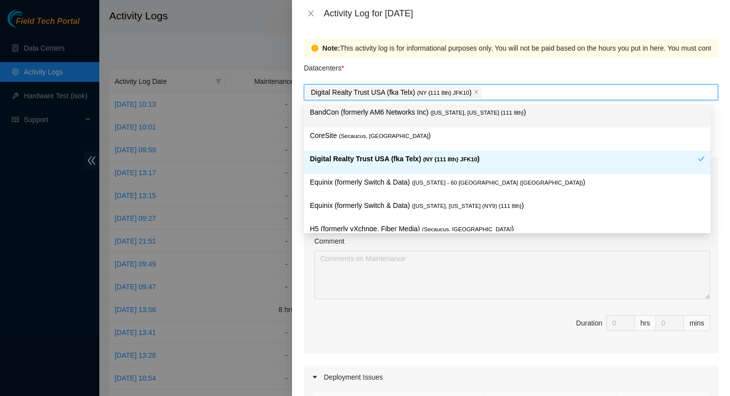
click at [466, 68] on div "Datacenters *" at bounding box center [511, 71] width 414 height 27
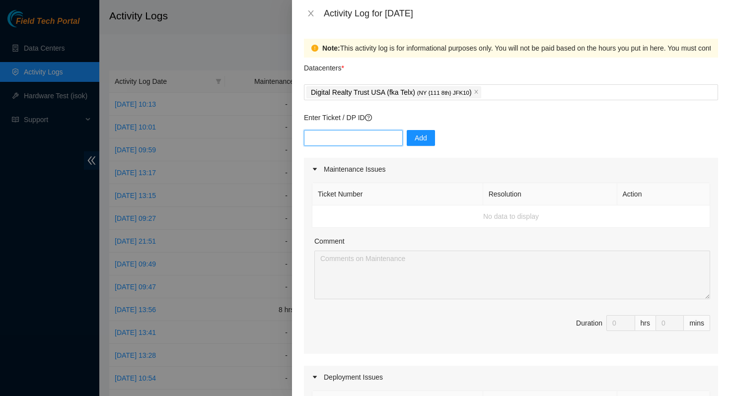
click at [333, 138] on input "text" at bounding box center [353, 138] width 99 height 16
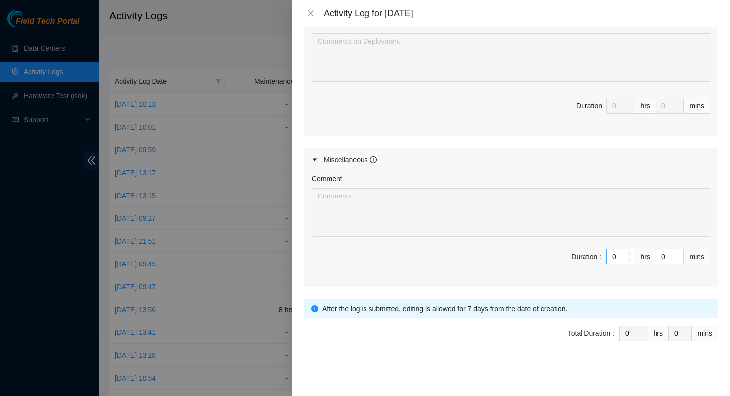
click at [610, 253] on input "0" at bounding box center [620, 256] width 28 height 15
type input "8"
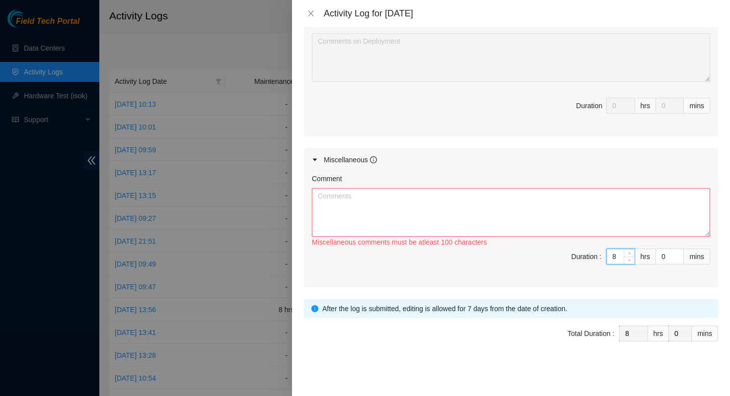
type input "8"
click at [526, 217] on textarea "Comment" at bounding box center [511, 212] width 398 height 49
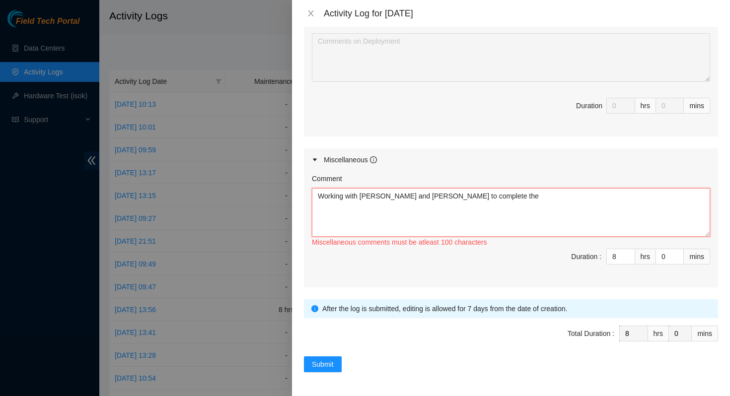
paste textarea "LGA Power Audit on PDU"
click at [466, 193] on textarea "Working with [PERSON_NAME] and [PERSON_NAME] to complete the LGA Power Audit on…" at bounding box center [511, 212] width 398 height 49
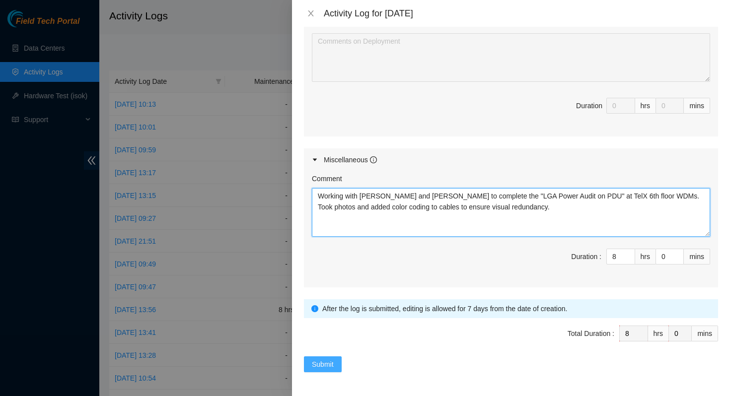
type textarea "Working with [PERSON_NAME] and [PERSON_NAME] to complete the "LGA Power Audit o…"
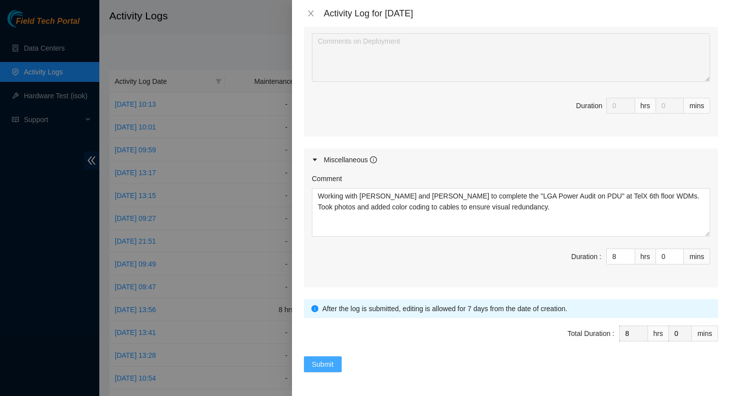
click at [331, 361] on span "Submit" at bounding box center [323, 364] width 22 height 11
